Goal: Transaction & Acquisition: Purchase product/service

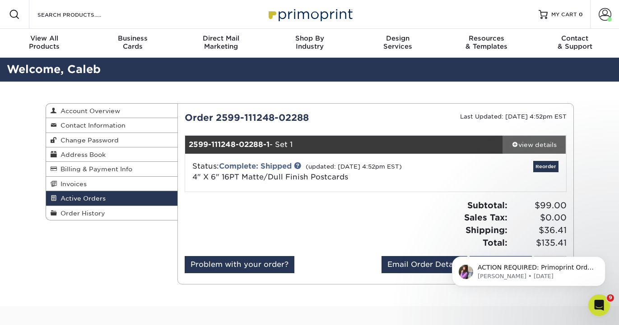
click at [512, 141] on span at bounding box center [515, 144] width 6 height 6
click at [512, 145] on span at bounding box center [515, 144] width 6 height 6
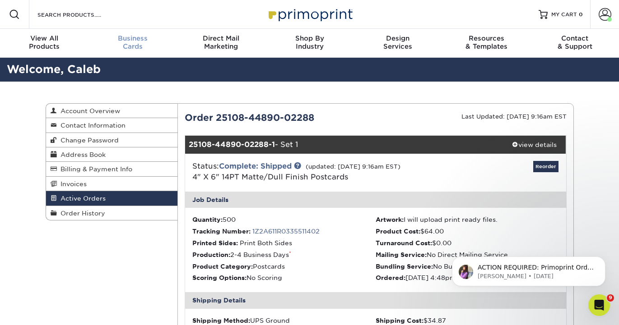
click at [142, 42] on span "Business" at bounding box center [132, 38] width 88 height 8
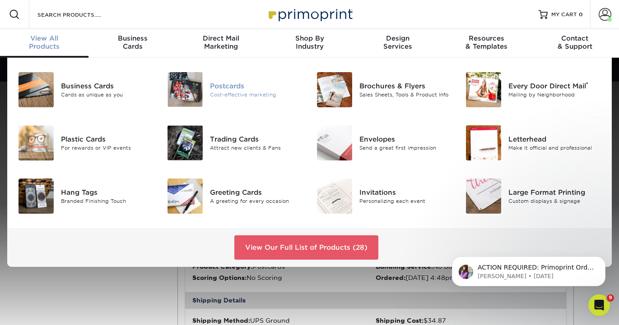
click at [187, 82] on img at bounding box center [184, 89] width 35 height 35
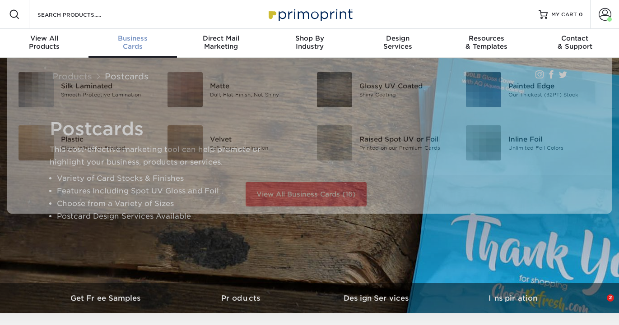
click at [146, 37] on span "Business" at bounding box center [132, 38] width 88 height 8
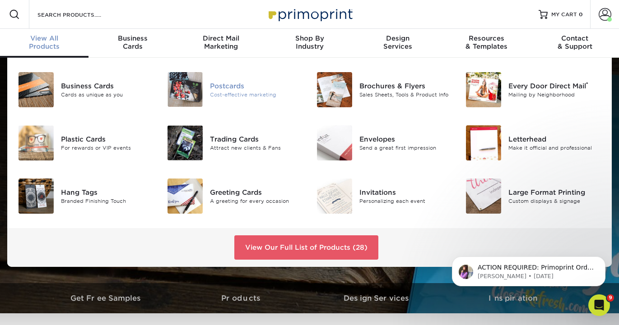
click at [239, 93] on div "Cost-effective marketing" at bounding box center [256, 95] width 93 height 8
click at [225, 88] on div "Postcards" at bounding box center [256, 86] width 93 height 10
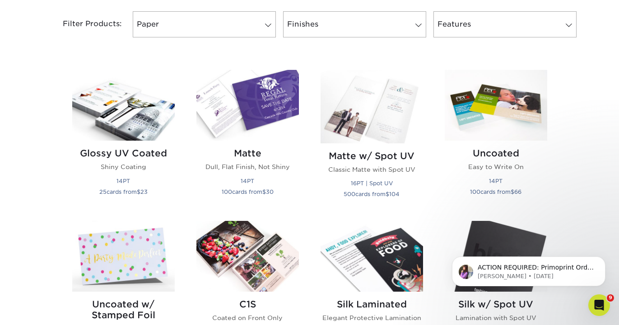
scroll to position [373, 0]
